Goal: Contribute content: Contribute content

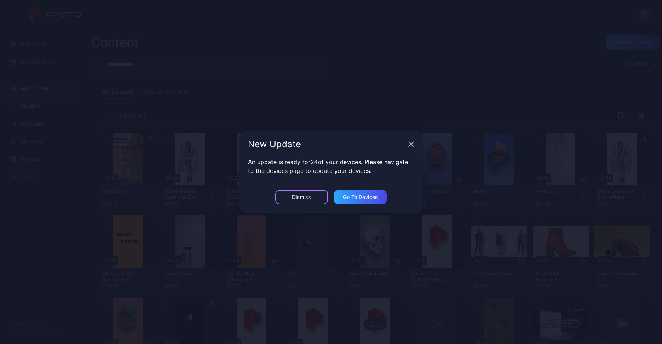
click at [296, 200] on div "Dismiss" at bounding box center [301, 197] width 19 height 6
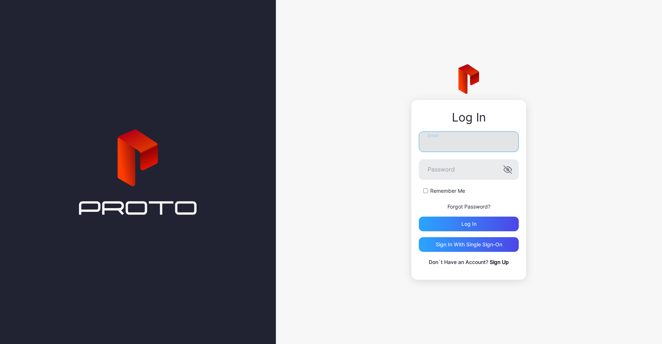
type input "**********"
click at [452, 138] on input "**********" at bounding box center [469, 141] width 100 height 21
click at [423, 205] on p "Forgot Password?" at bounding box center [469, 206] width 100 height 9
click at [441, 228] on div "Log in" at bounding box center [469, 224] width 100 height 15
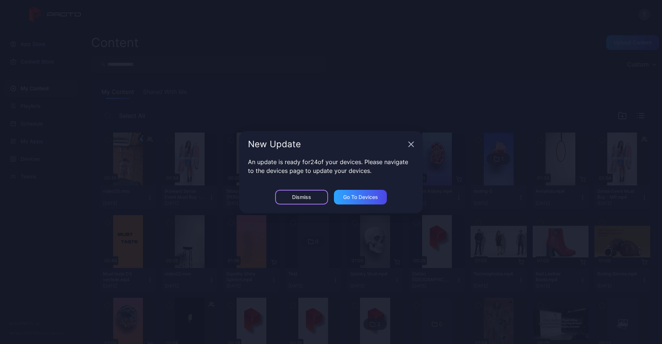
click at [284, 198] on div "Dismiss" at bounding box center [301, 197] width 53 height 15
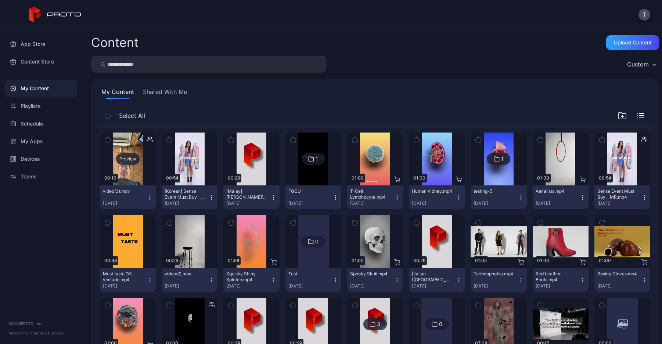
click at [132, 168] on div "Preview" at bounding box center [128, 159] width 56 height 53
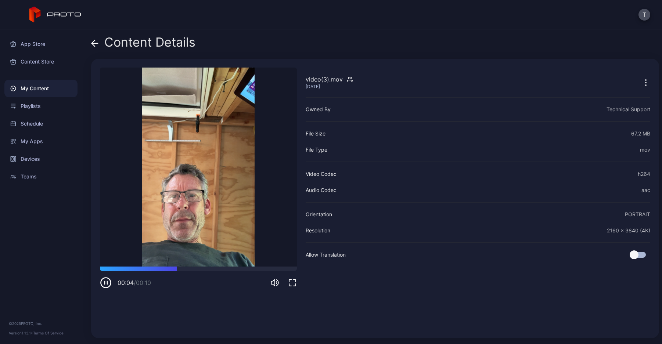
click at [97, 45] on icon at bounding box center [94, 43] width 7 height 7
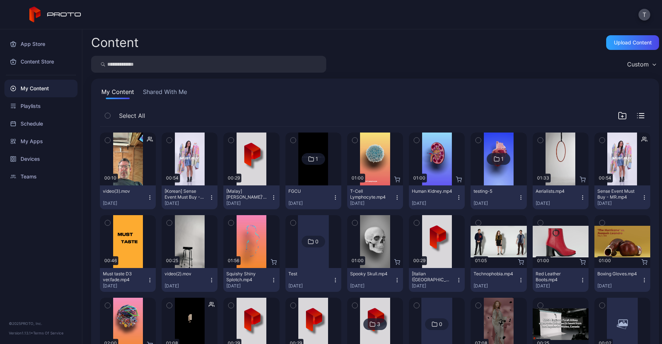
click at [167, 92] on button "Shared With Me" at bounding box center [164, 93] width 47 height 12
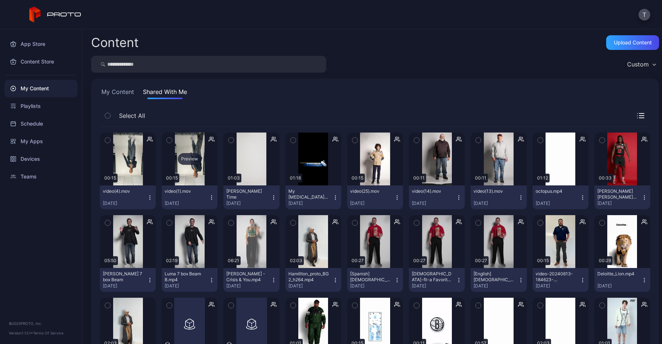
click at [190, 159] on div "Preview" at bounding box center [189, 159] width 23 height 12
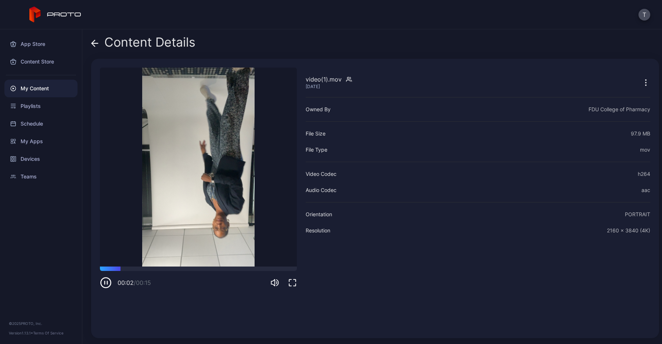
click at [92, 38] on span at bounding box center [94, 42] width 7 height 14
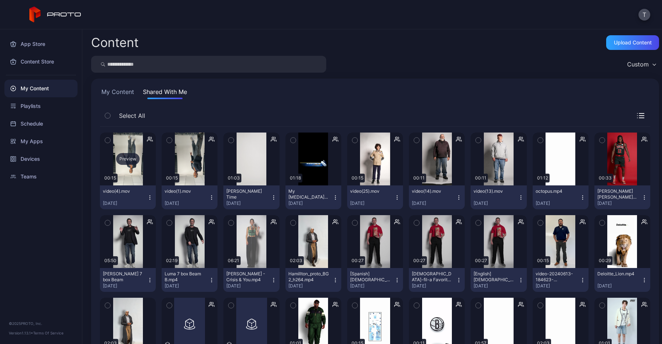
click at [120, 155] on div "Preview" at bounding box center [127, 159] width 23 height 12
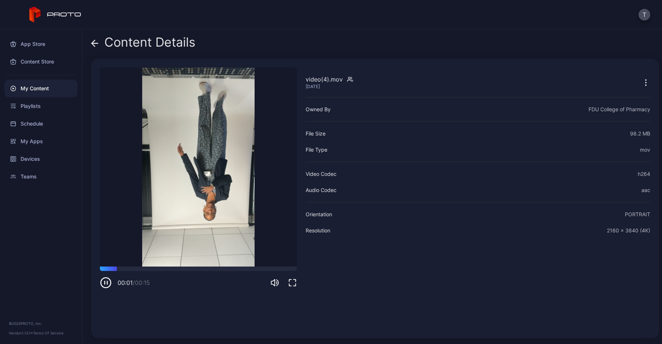
click at [93, 40] on icon at bounding box center [94, 43] width 7 height 7
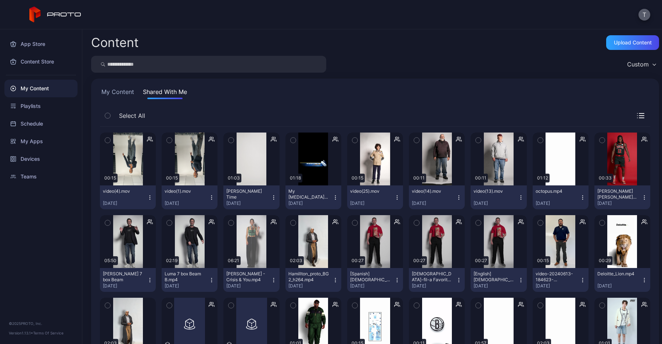
click at [643, 19] on button "T" at bounding box center [644, 15] width 12 height 12
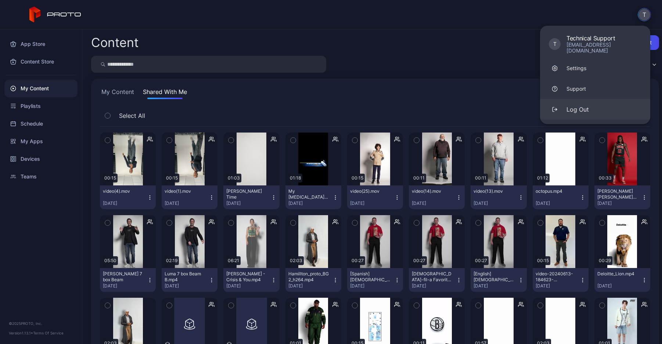
click at [604, 106] on button "Log Out" at bounding box center [595, 109] width 110 height 21
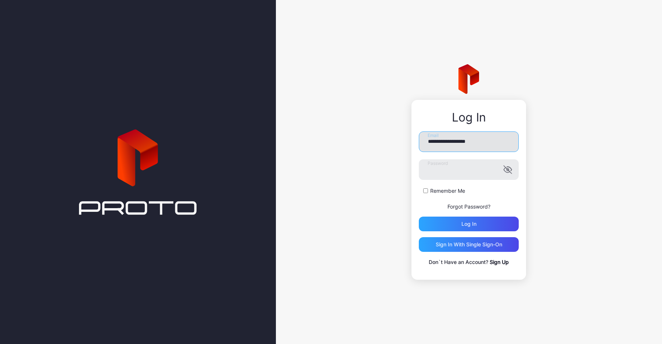
click at [468, 144] on input "**********" at bounding box center [469, 141] width 100 height 21
type input "**********"
click at [469, 224] on div "Log in" at bounding box center [468, 224] width 15 height 6
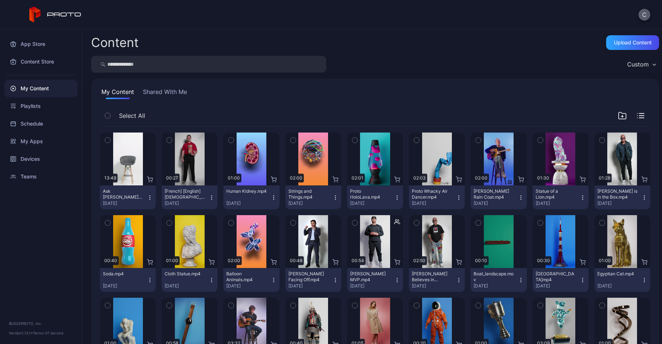
click at [644, 12] on button "C" at bounding box center [644, 15] width 12 height 12
click at [510, 48] on div "Content Upload Content" at bounding box center [375, 42] width 568 height 15
click at [637, 47] on div "Upload Content" at bounding box center [632, 42] width 53 height 15
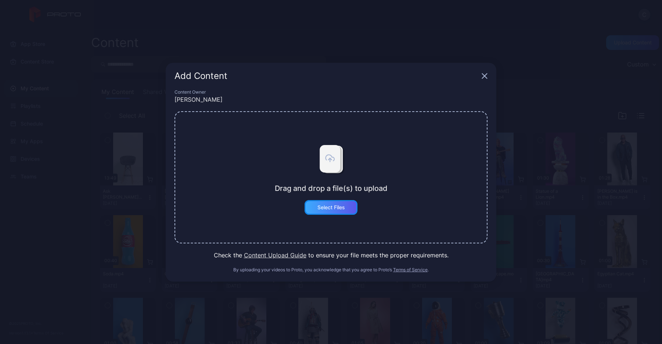
click at [319, 213] on div "Select Files" at bounding box center [330, 207] width 53 height 15
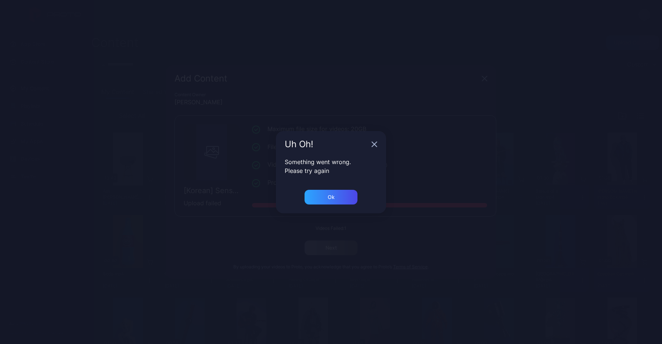
click at [7, 195] on div "Uh Oh! Something went wrong. Please try again Ok" at bounding box center [331, 172] width 662 height 344
